Goal: Transaction & Acquisition: Purchase product/service

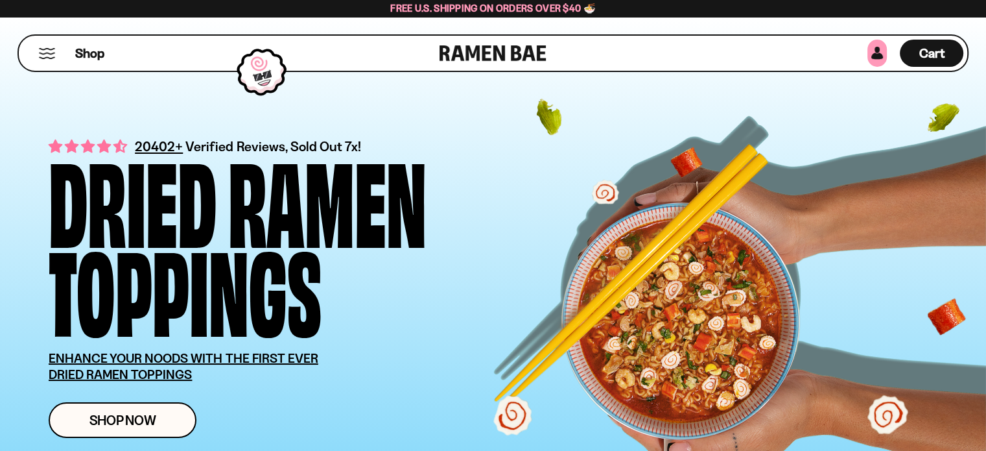
click at [872, 53] on link at bounding box center [877, 53] width 19 height 27
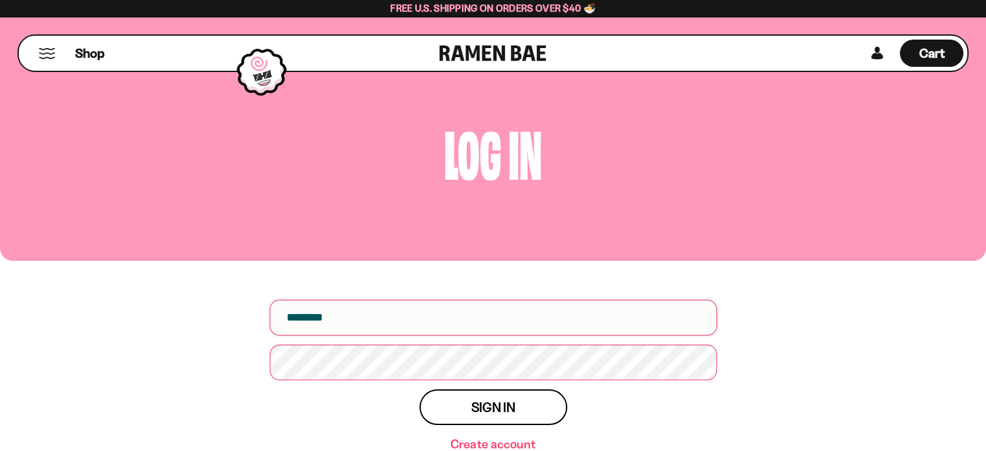
click at [410, 320] on input "email" at bounding box center [493, 318] width 447 height 36
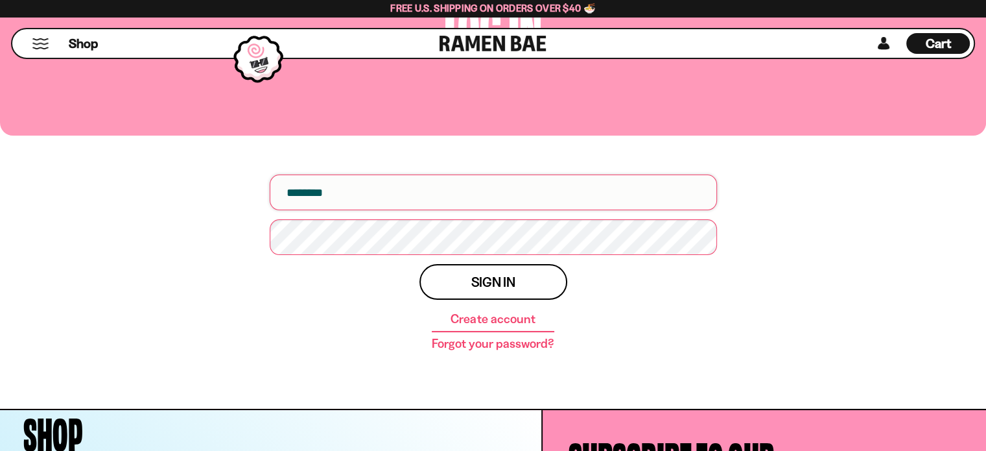
scroll to position [130, 0]
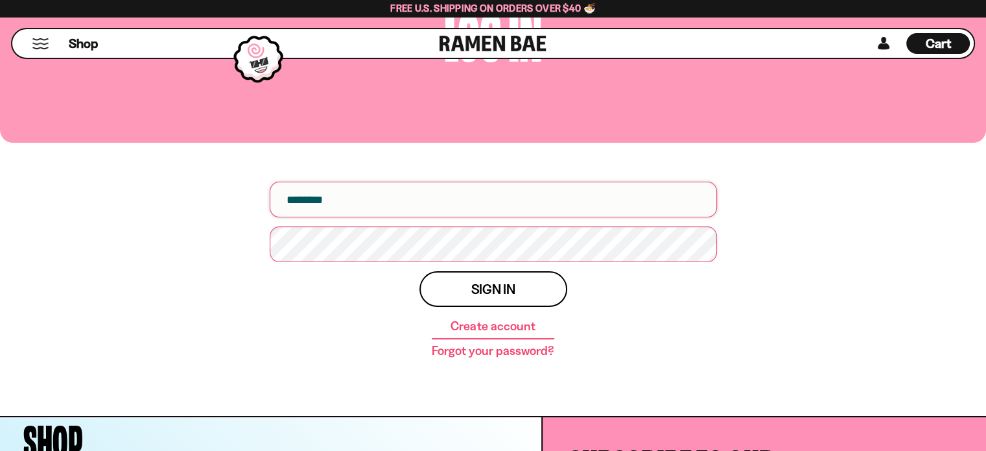
click at [324, 194] on input "email" at bounding box center [493, 200] width 447 height 36
type input "**********"
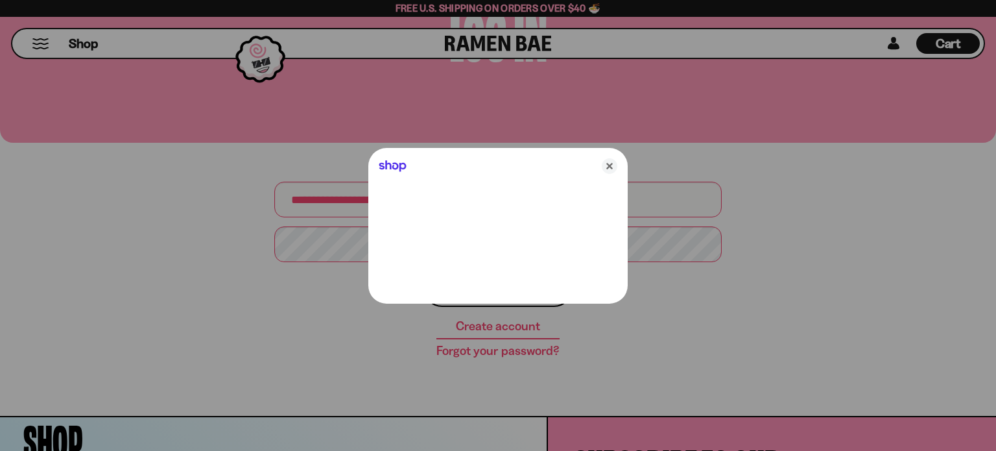
click at [329, 246] on div at bounding box center [498, 225] width 996 height 451
click at [612, 167] on icon "Close" at bounding box center [610, 166] width 16 height 16
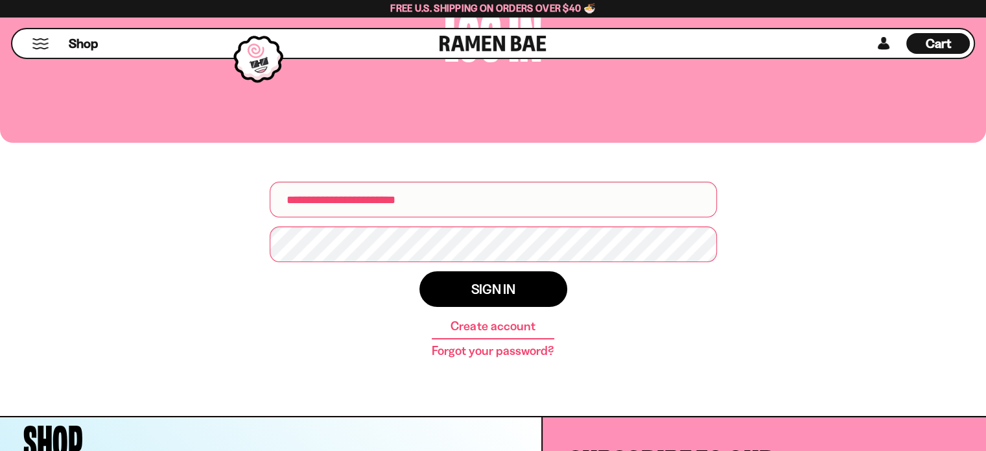
click at [462, 281] on button "Sign in" at bounding box center [494, 289] width 148 height 36
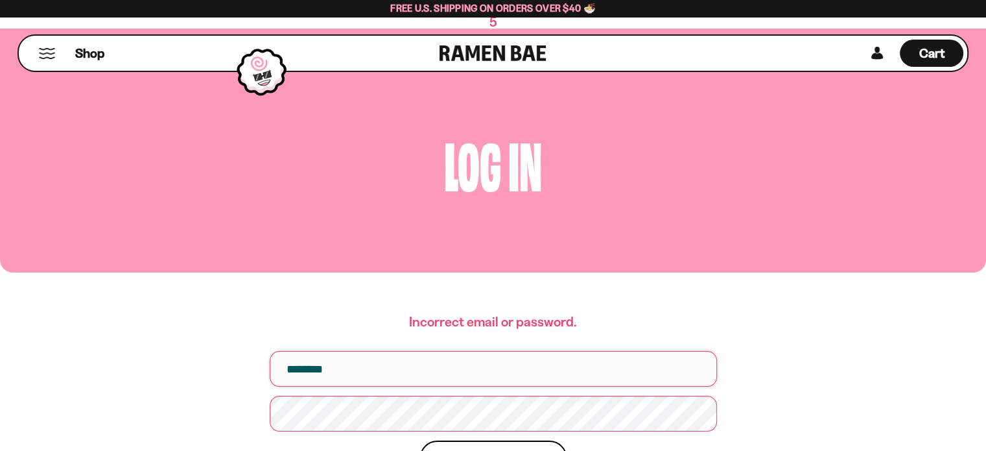
click at [407, 368] on input "email" at bounding box center [493, 369] width 447 height 36
click at [88, 53] on span "Shop" at bounding box center [90, 52] width 32 height 19
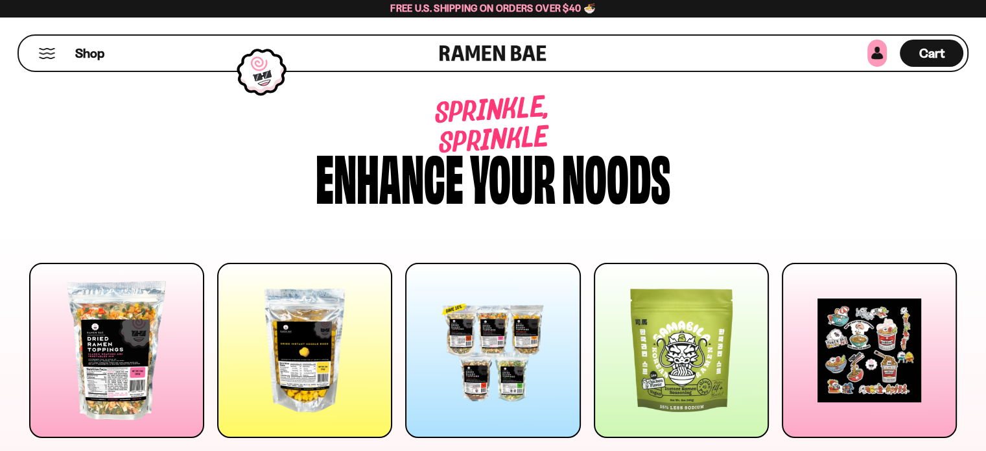
click at [877, 52] on link at bounding box center [877, 53] width 19 height 27
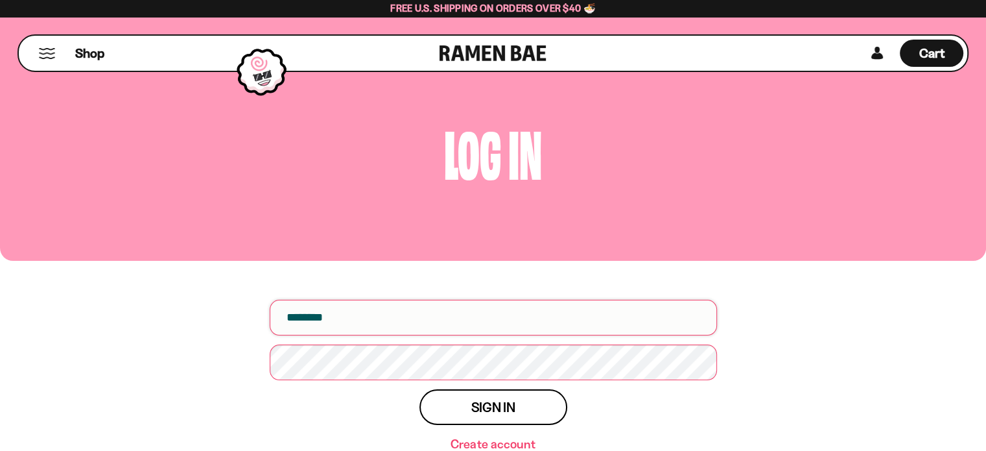
click at [418, 319] on input "email" at bounding box center [493, 318] width 447 height 36
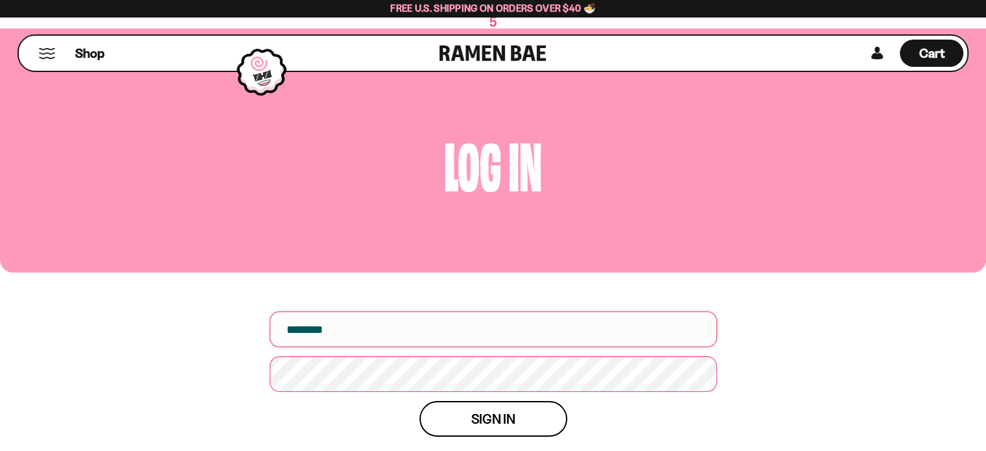
click at [379, 333] on input "email" at bounding box center [493, 329] width 447 height 36
type input "**********"
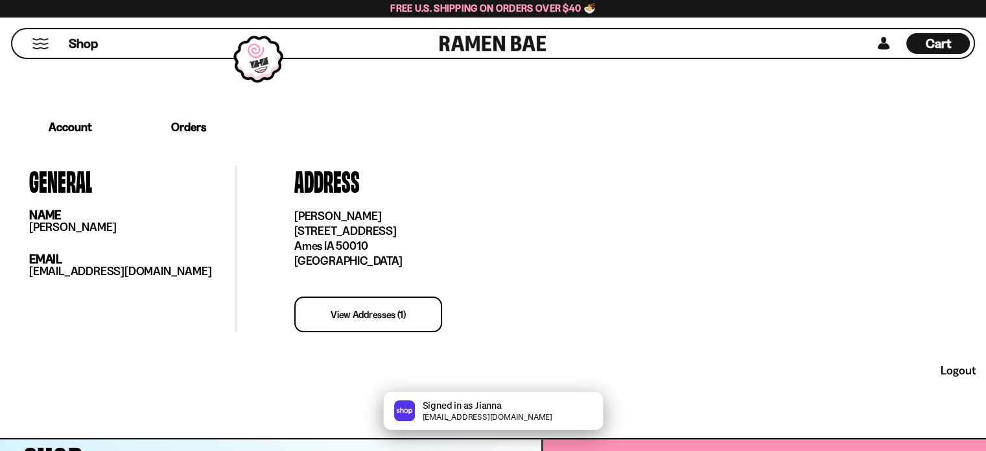
scroll to position [259, 0]
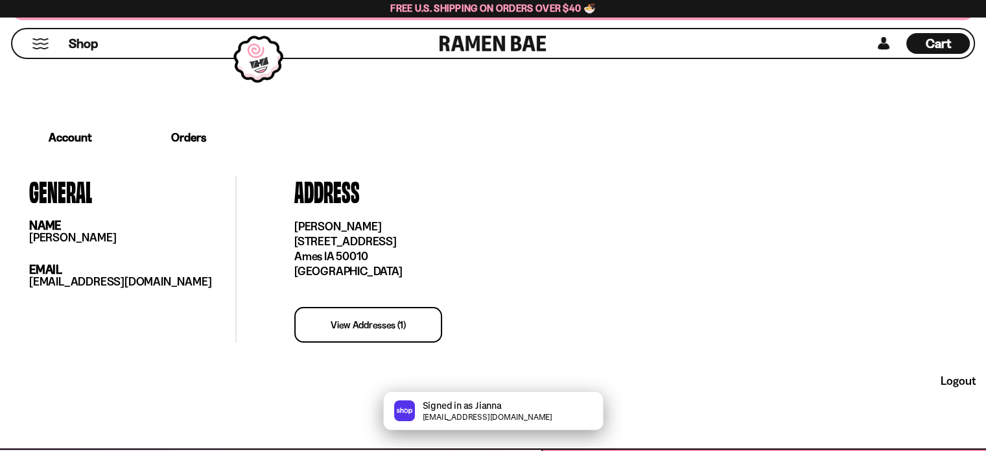
click at [191, 132] on link "Orders" at bounding box center [188, 137] width 115 height 40
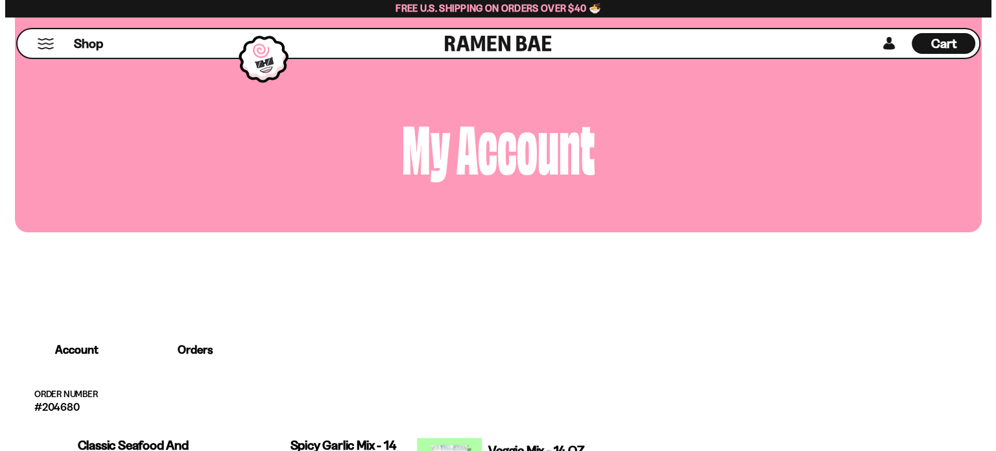
scroll to position [0, 0]
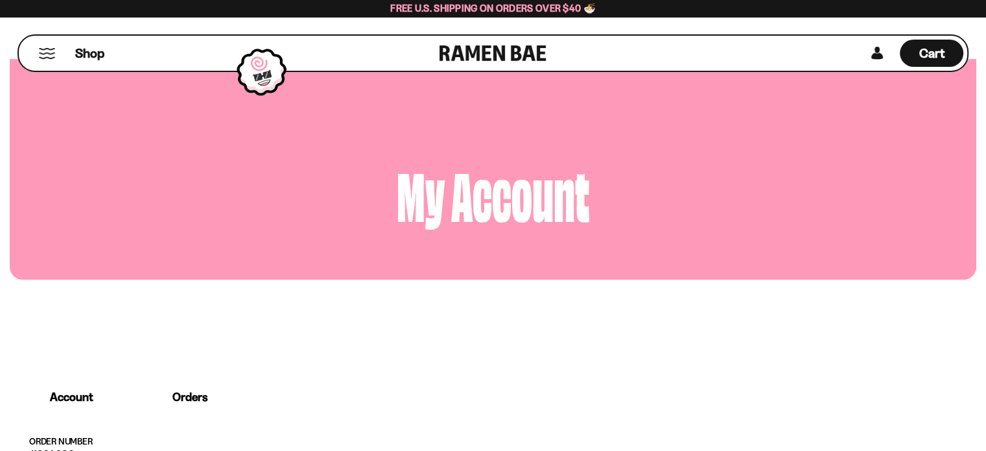
click at [52, 54] on button "Mobile Menu Trigger" at bounding box center [47, 53] width 18 height 11
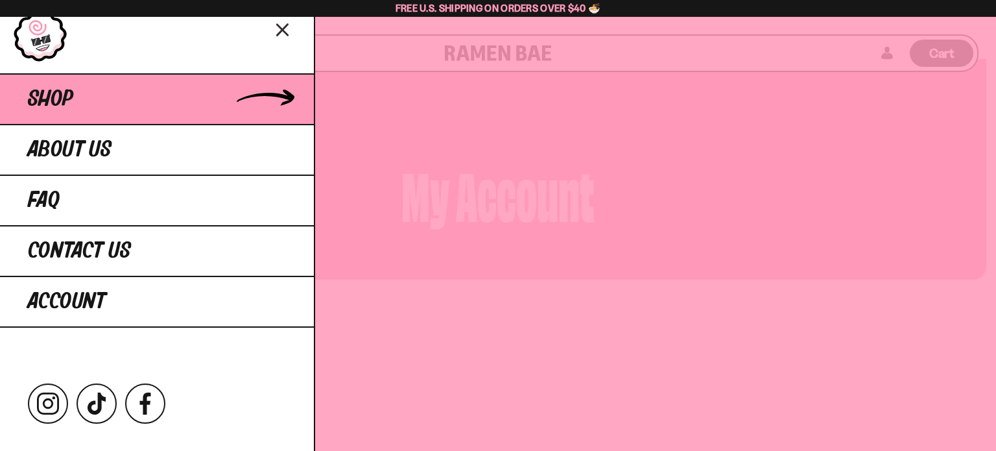
click at [171, 90] on link "Shop" at bounding box center [157, 98] width 314 height 51
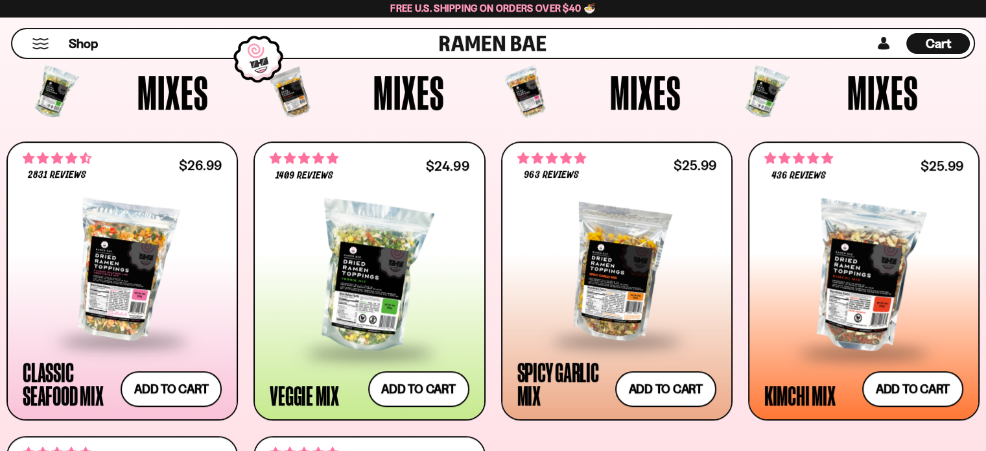
scroll to position [464, 0]
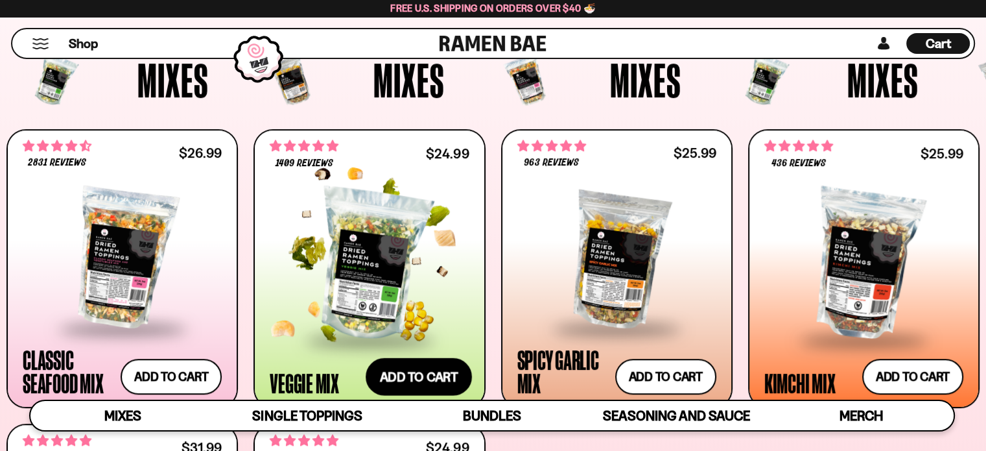
click at [420, 373] on button "Add to cart Add ― Regular price $24.99 Regular price Sale price $24.99 Unit pri…" at bounding box center [419, 376] width 106 height 38
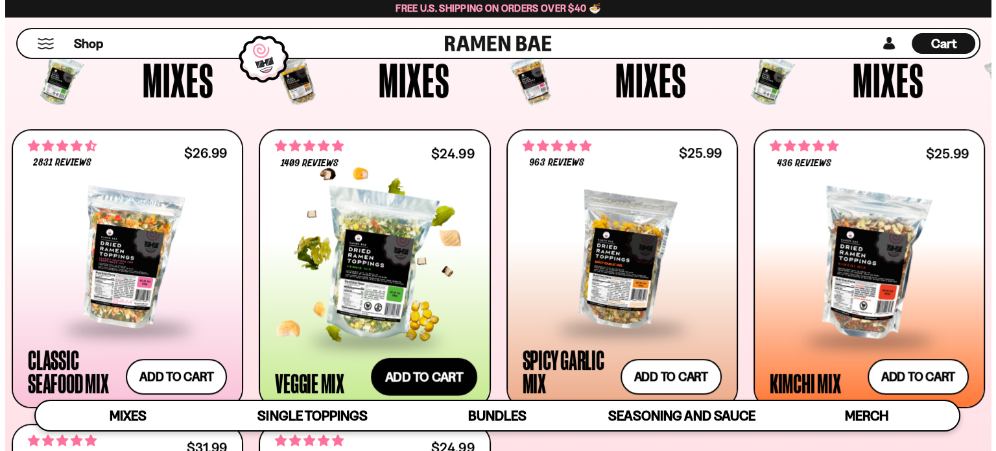
scroll to position [466, 0]
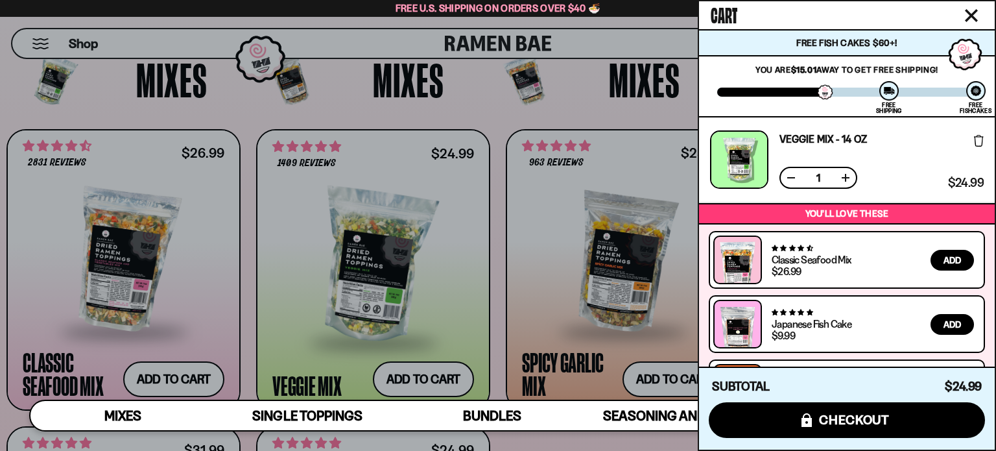
click at [973, 18] on icon "Close cart" at bounding box center [972, 16] width 12 height 12
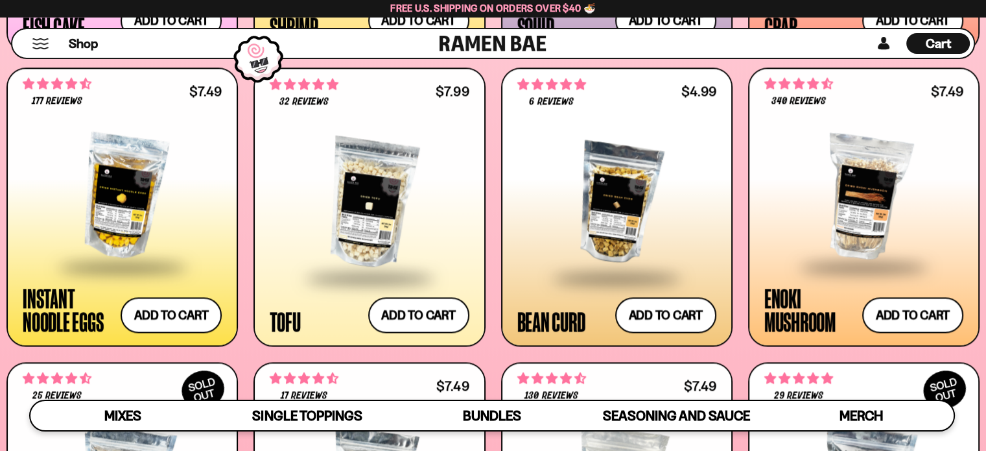
scroll to position [1501, 0]
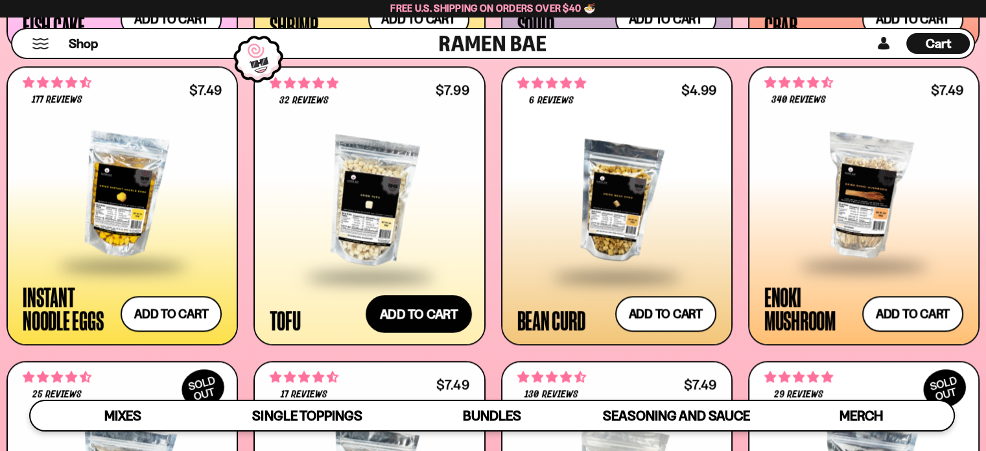
click at [446, 318] on button "Add to cart Add ― Regular price $7.99 Regular price Sale price $7.99 Unit price…" at bounding box center [419, 313] width 106 height 38
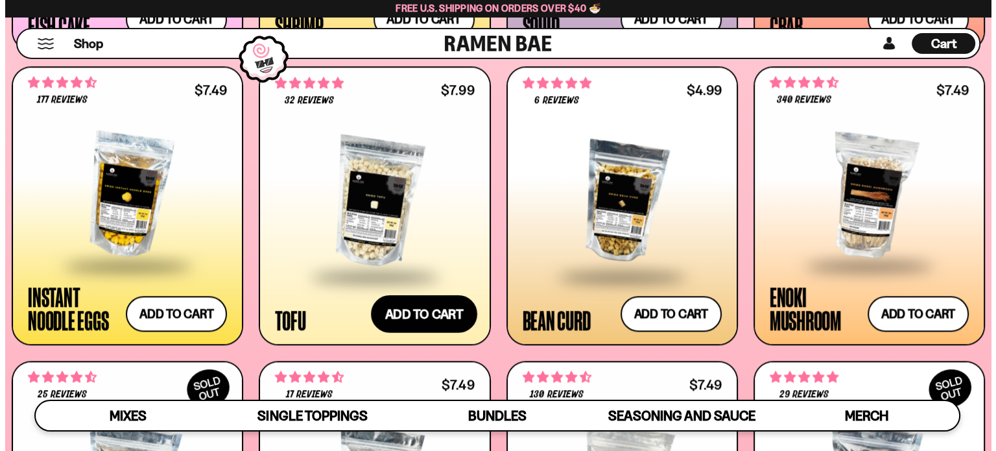
scroll to position [1509, 0]
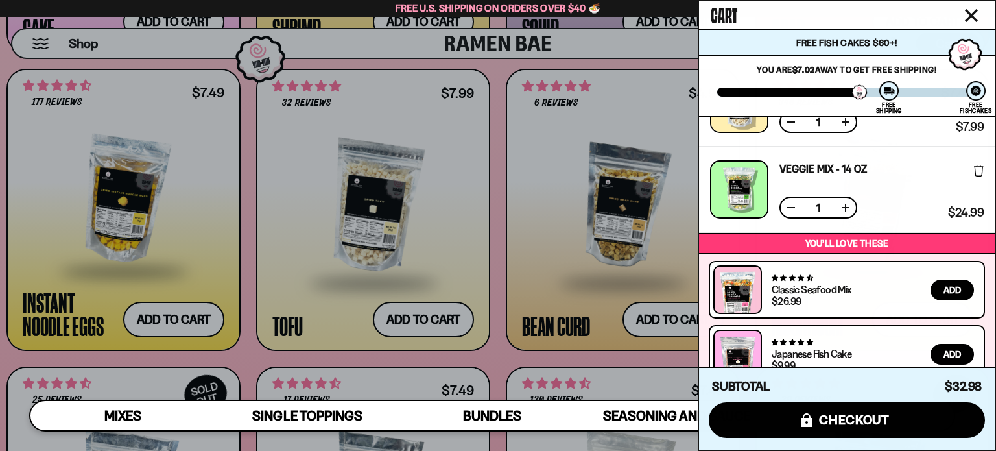
click at [971, 16] on icon "Close cart" at bounding box center [972, 16] width 12 height 12
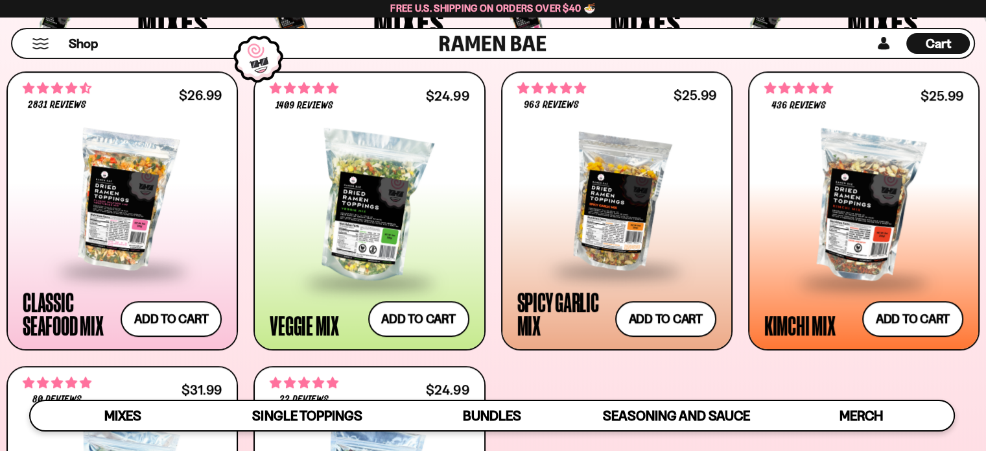
scroll to position [519, 0]
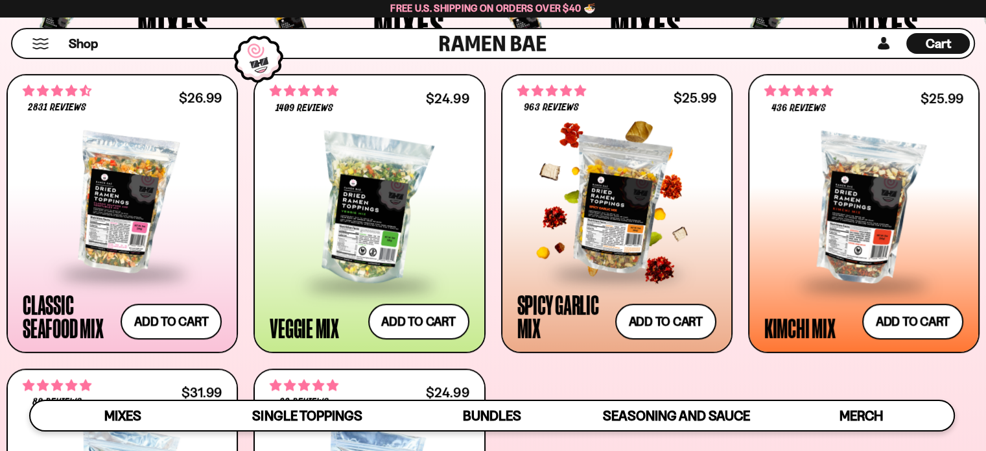
click at [654, 166] on div at bounding box center [617, 202] width 199 height 137
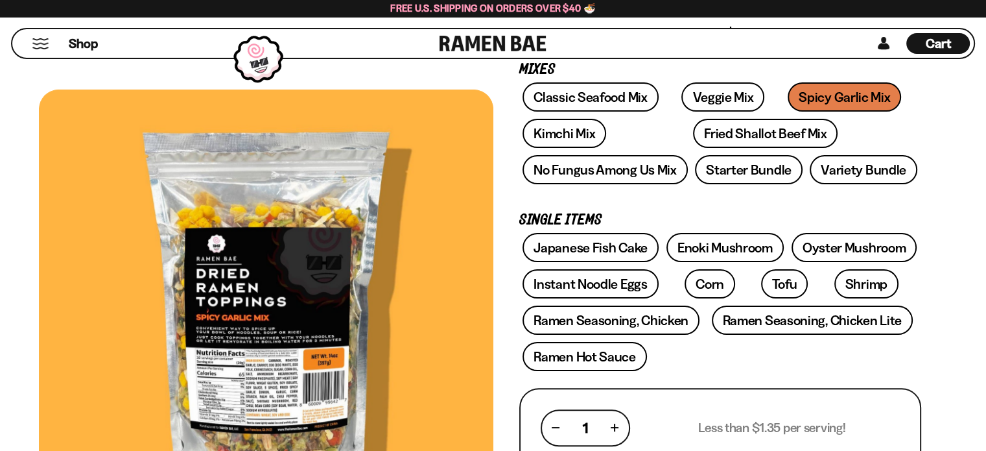
scroll to position [206, 0]
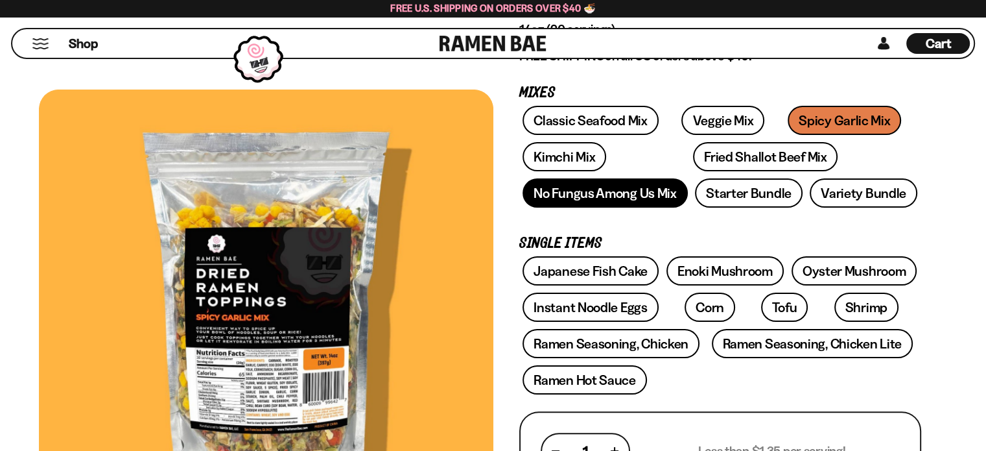
click at [644, 188] on link "No Fungus Among Us Mix" at bounding box center [605, 192] width 165 height 29
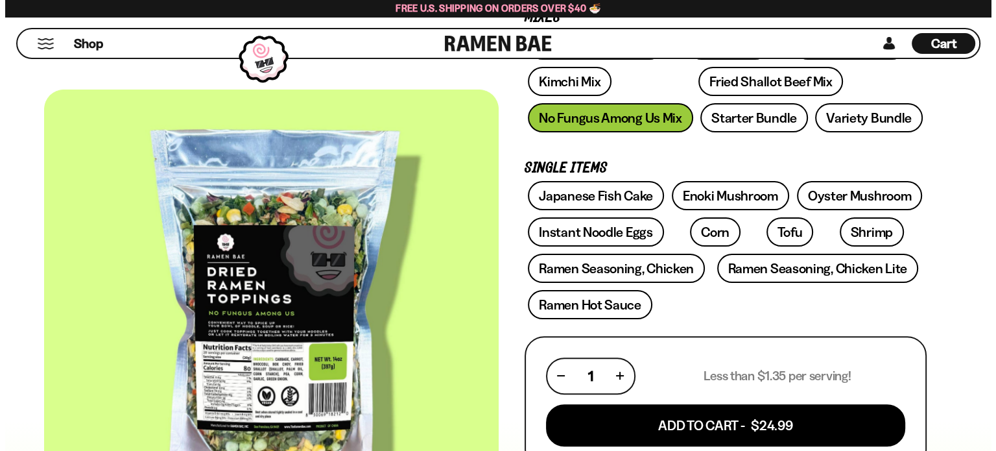
scroll to position [401, 0]
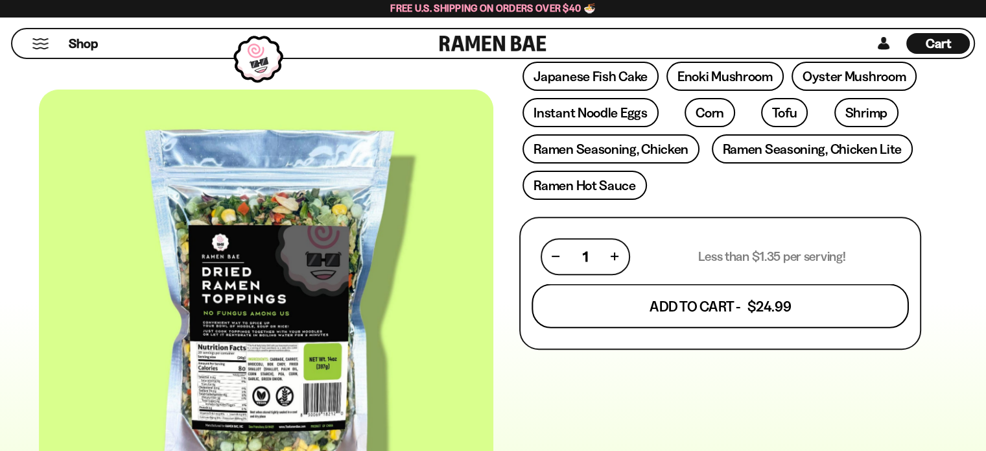
click at [698, 303] on button "Add To Cart - $24.99" at bounding box center [720, 305] width 377 height 44
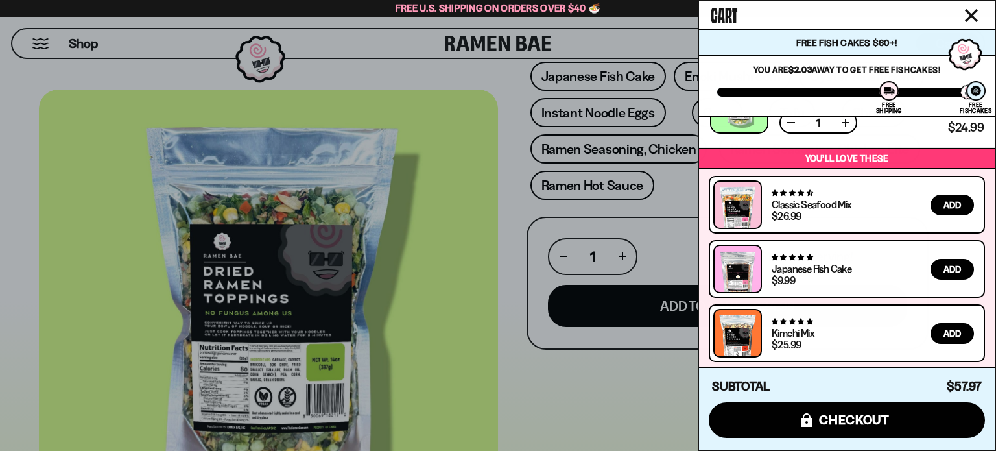
scroll to position [0, 0]
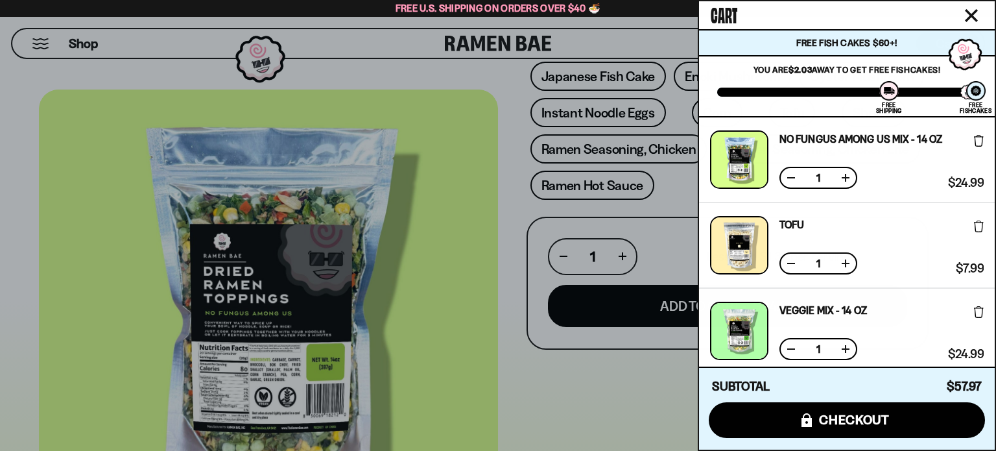
click at [846, 263] on button at bounding box center [845, 263] width 13 height 13
